Goal: Use online tool/utility

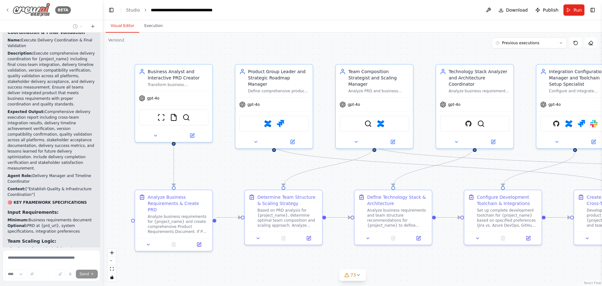
click at [30, 9] on img at bounding box center [32, 10] width 38 height 14
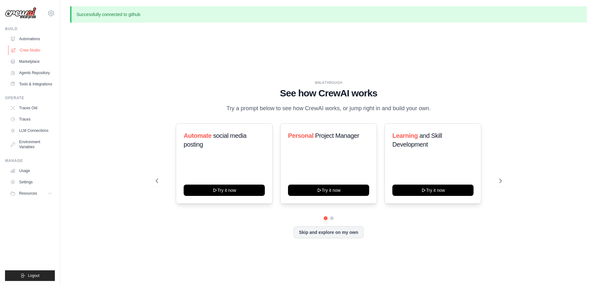
click at [33, 50] on link "Crew Studio" at bounding box center [31, 50] width 47 height 10
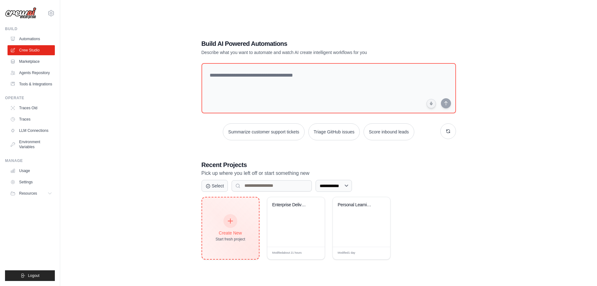
click at [238, 227] on div "Create New Start fresh project" at bounding box center [231, 227] width 30 height 27
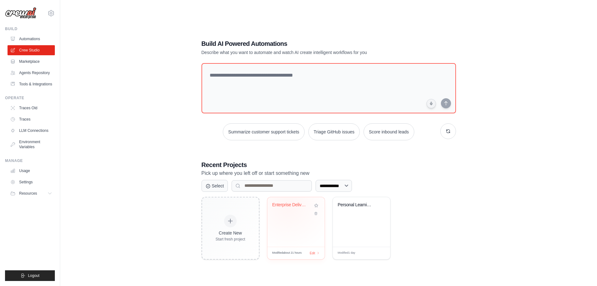
click at [288, 205] on div "Enterprise Delivery Ecosystem Frame..." at bounding box center [291, 205] width 38 height 6
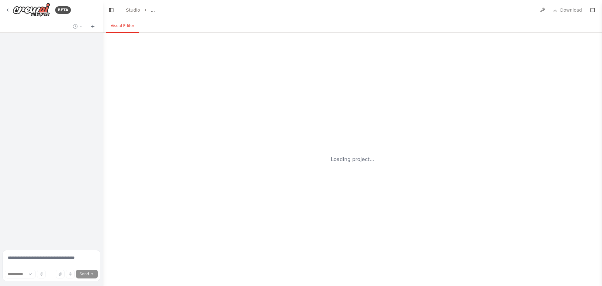
select select "****"
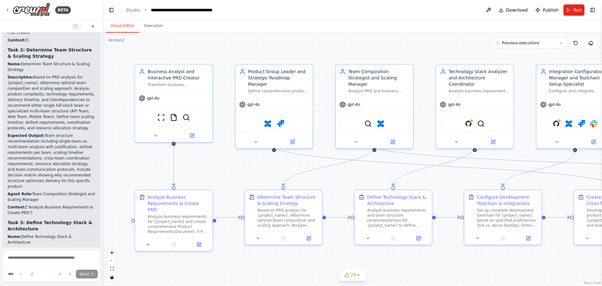
scroll to position [84318, 0]
